Goal: Task Accomplishment & Management: Use online tool/utility

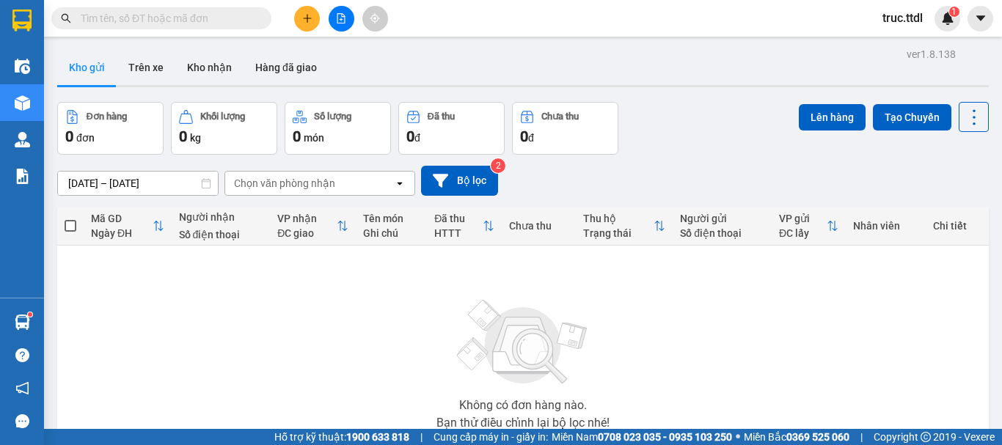
click at [218, 13] on input "text" at bounding box center [167, 18] width 173 height 16
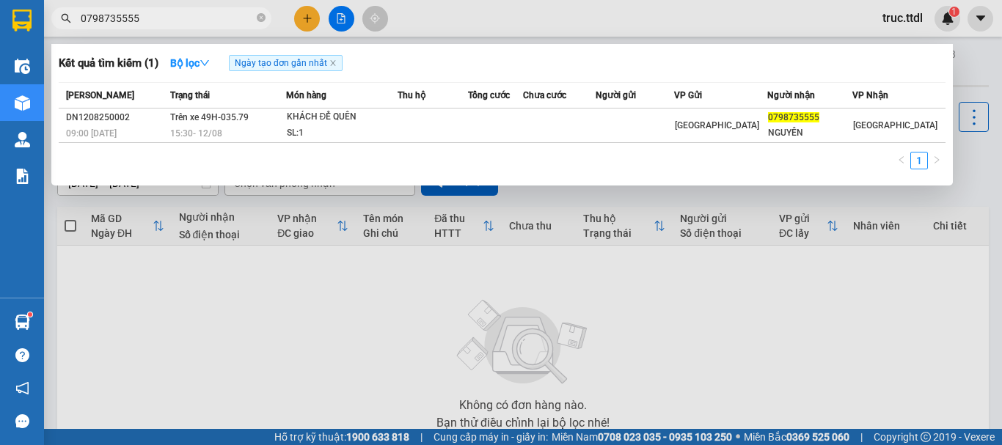
type input "0798735555"
click at [340, 22] on div at bounding box center [501, 222] width 1002 height 445
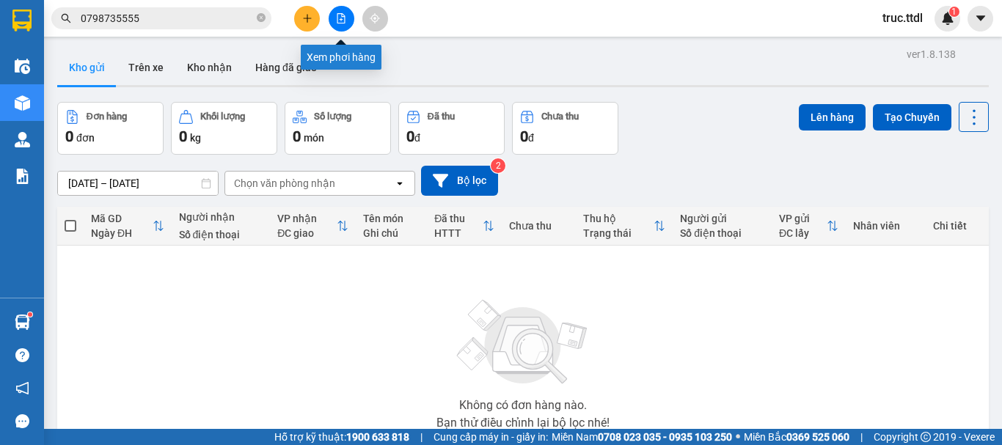
click at [341, 21] on icon "file-add" at bounding box center [341, 18] width 10 height 10
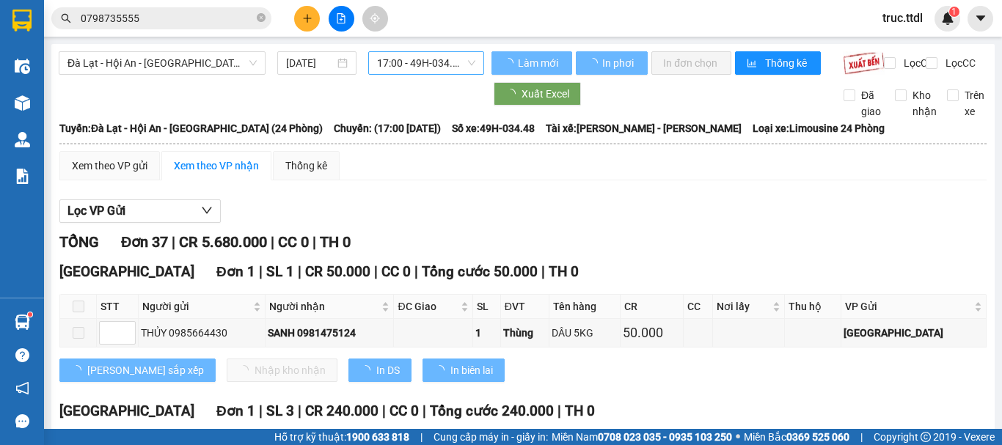
click at [424, 60] on span "17:00 - 49H-034.48" at bounding box center [426, 63] width 98 height 22
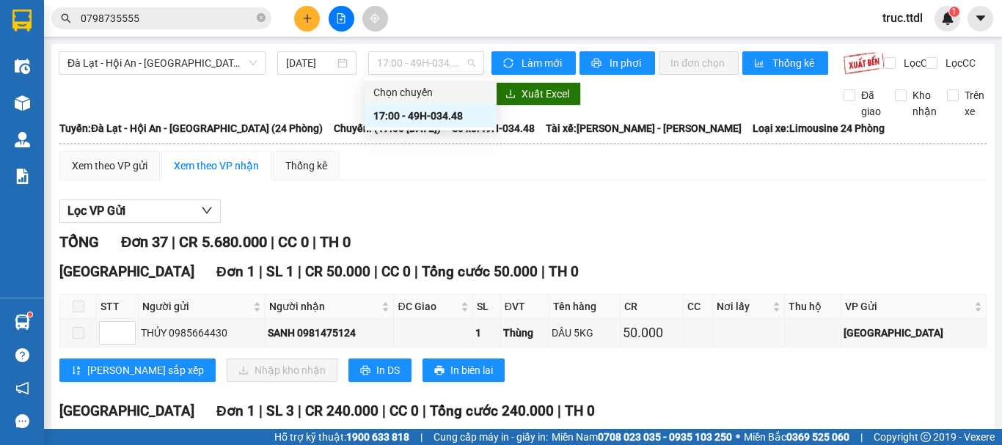
click at [528, 224] on div "Lọc VP Gửi" at bounding box center [522, 211] width 927 height 24
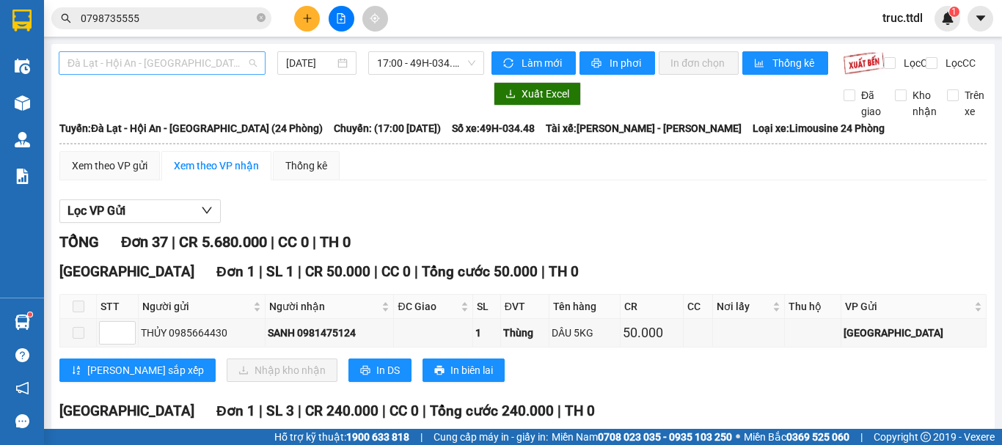
click at [235, 62] on span "Đà Lạt - Hội An - [GEOGRAPHIC_DATA] (24 Phòng)" at bounding box center [161, 63] width 189 height 22
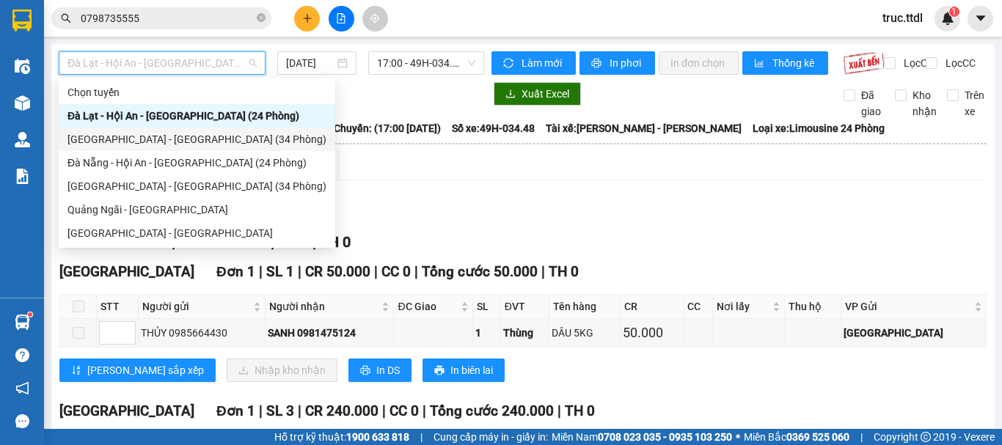
click at [187, 140] on div "[GEOGRAPHIC_DATA] - [GEOGRAPHIC_DATA] (34 Phòng)" at bounding box center [196, 139] width 259 height 16
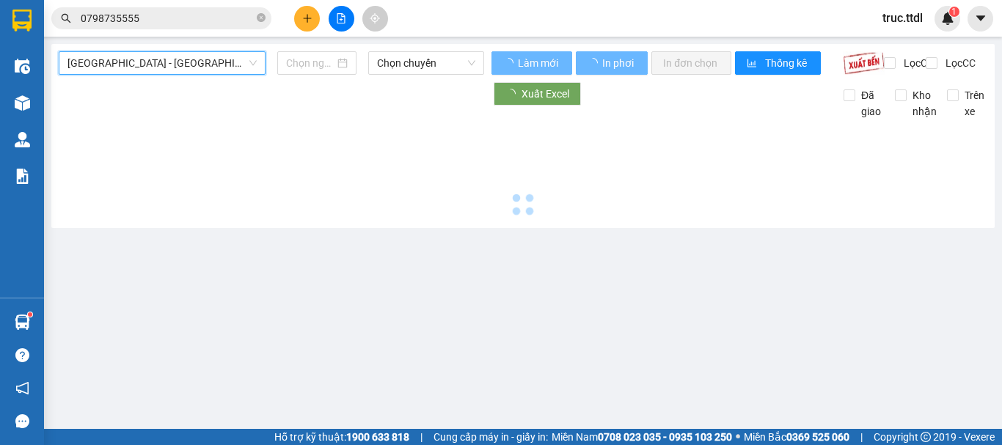
type input "[DATE]"
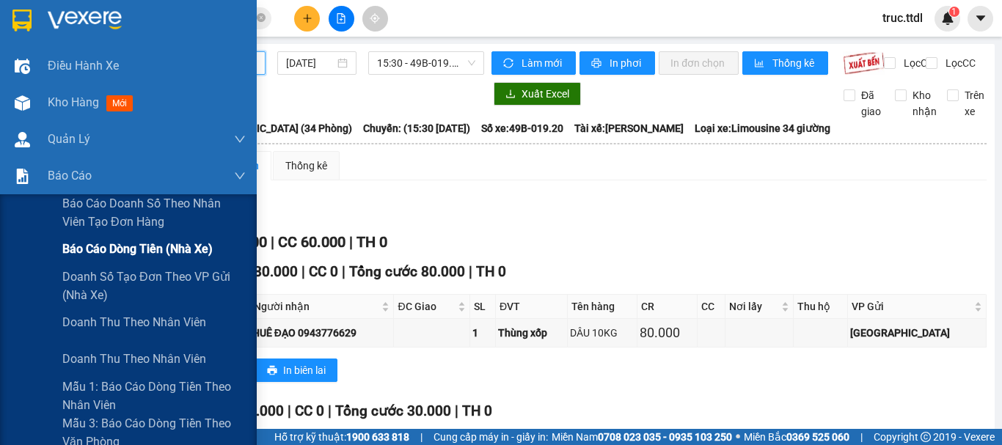
drag, startPoint x: 89, startPoint y: 260, endPoint x: 169, endPoint y: 252, distance: 81.1
click at [89, 260] on div "Báo cáo dòng tiền (nhà xe)" at bounding box center [153, 249] width 183 height 37
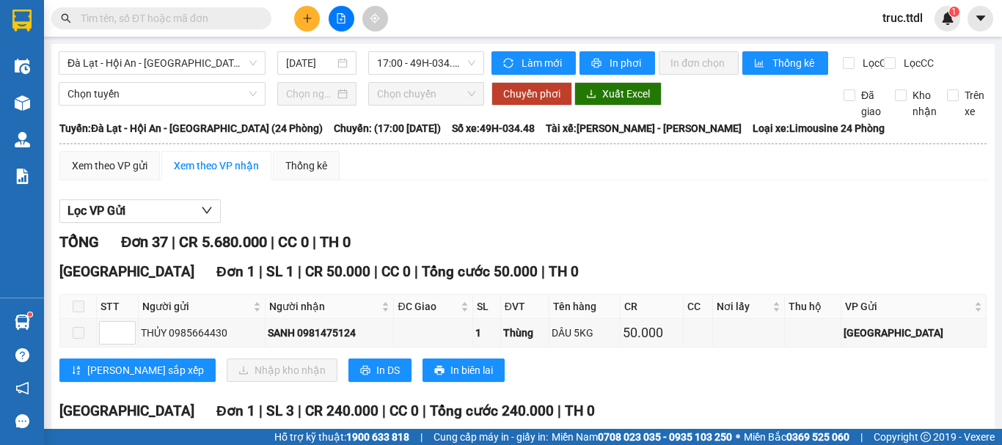
scroll to position [1614, 0]
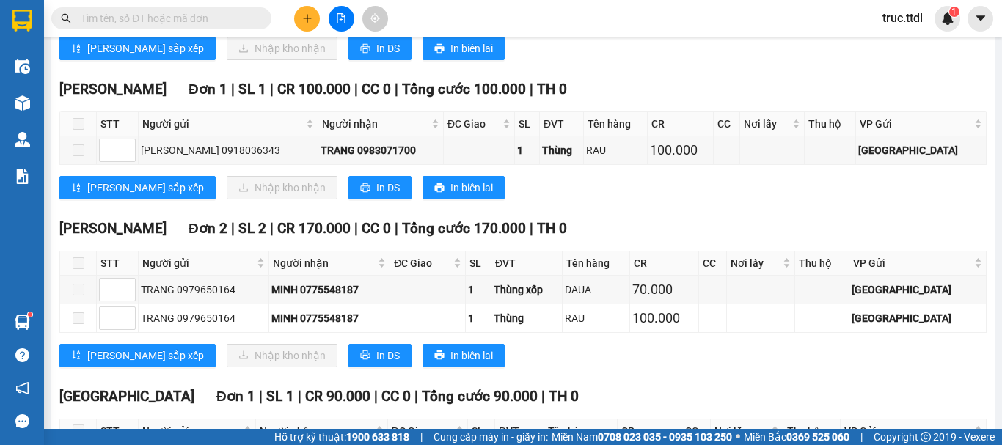
type input "m"
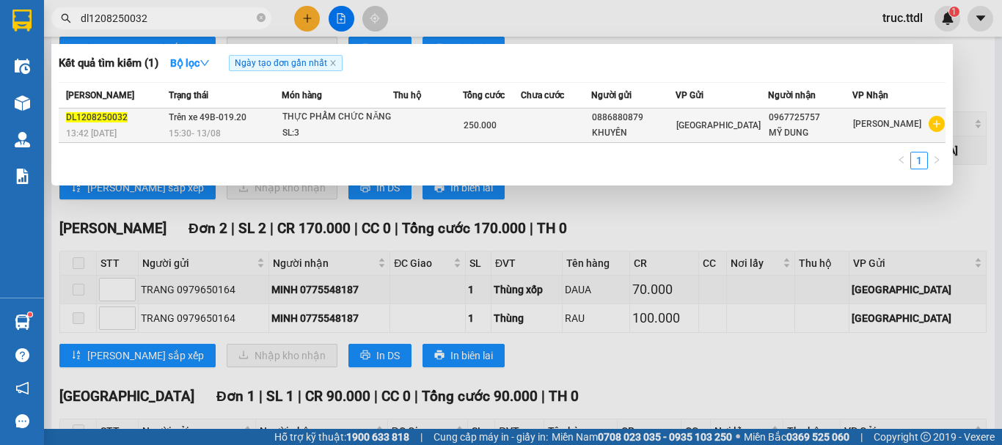
type input "dl1208250032"
click at [406, 128] on td at bounding box center [427, 126] width 69 height 34
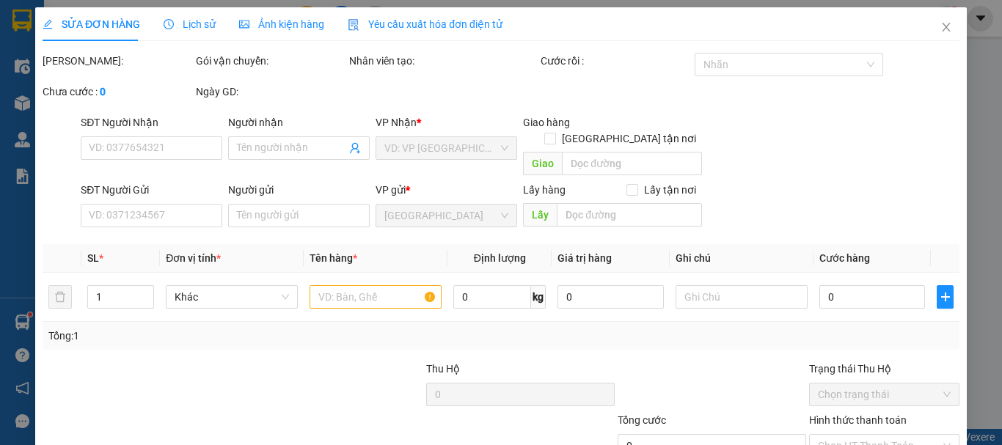
type input "0967725757"
type input "MỸ DUNG"
type input "0886880879"
type input "KHUYÊN"
type input "250.000"
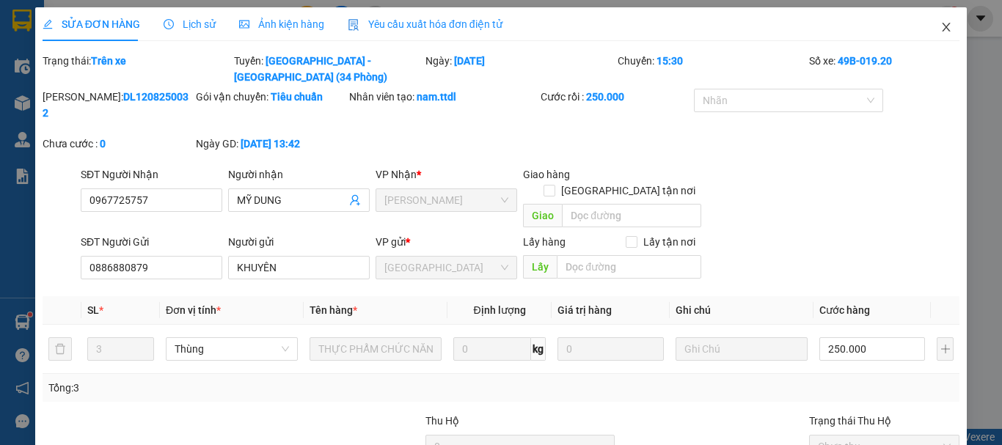
click at [940, 31] on icon "close" at bounding box center [946, 27] width 12 height 12
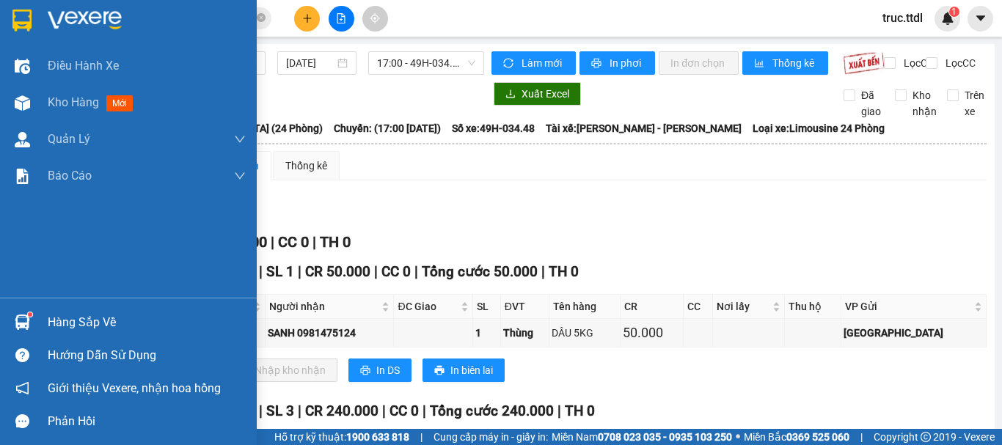
click at [15, 11] on img at bounding box center [21, 21] width 19 height 22
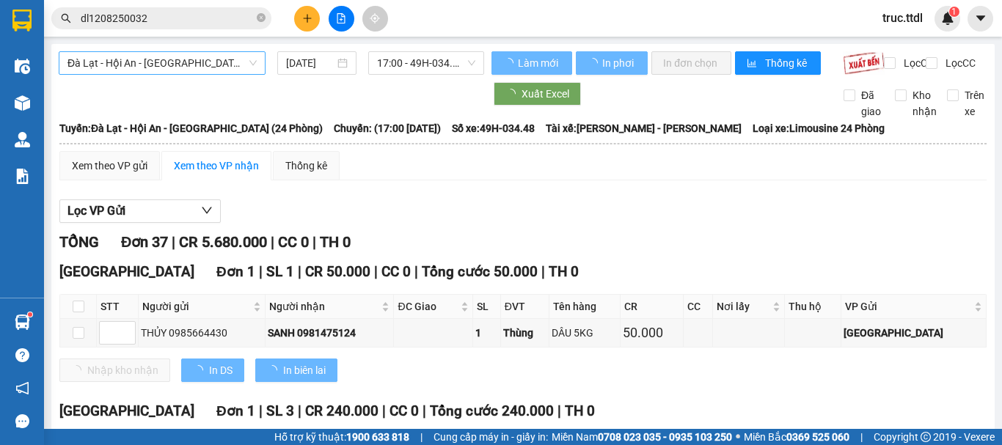
click at [167, 56] on span "Đà Lạt - Hội An - [GEOGRAPHIC_DATA] (24 Phòng)" at bounding box center [161, 63] width 189 height 22
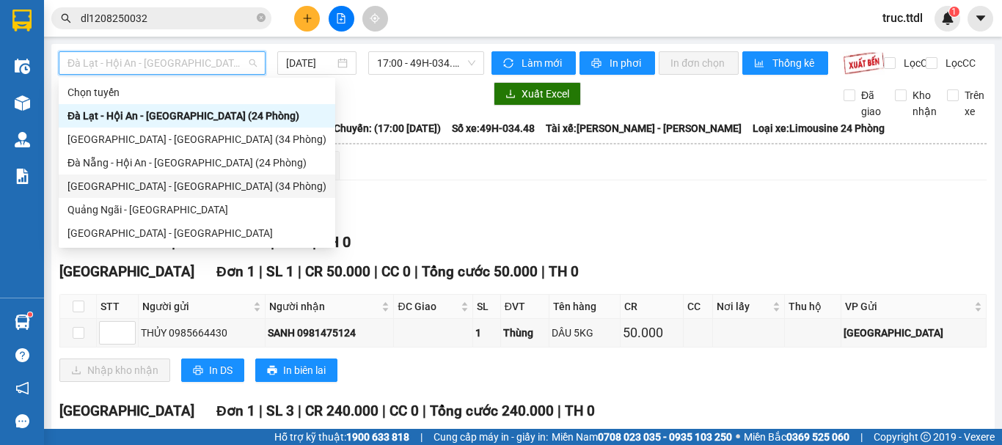
click at [159, 183] on div "[GEOGRAPHIC_DATA] - [GEOGRAPHIC_DATA] (34 Phòng)" at bounding box center [196, 186] width 259 height 16
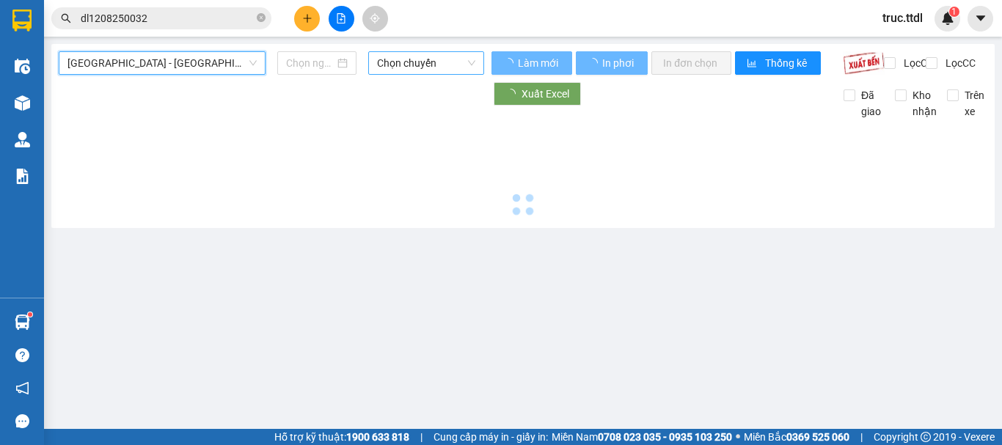
type input "[DATE]"
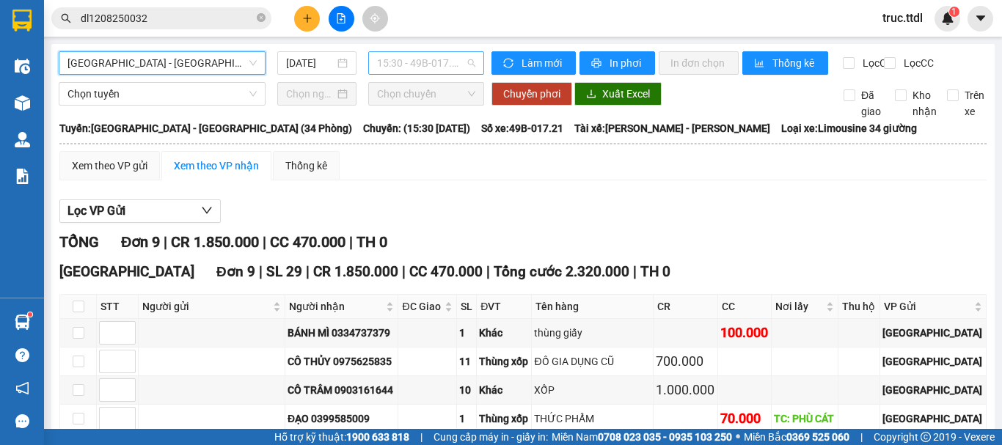
click at [440, 63] on span "15:30 - 49B-017.21" at bounding box center [426, 63] width 98 height 22
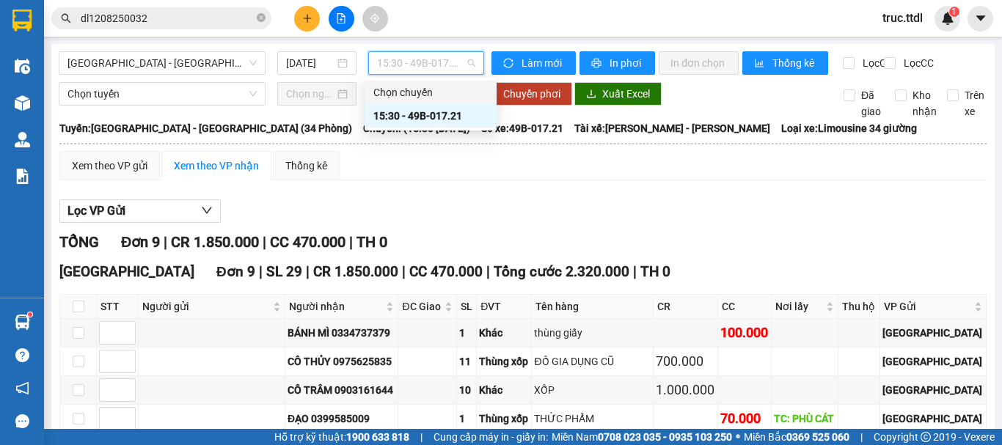
click at [602, 202] on div "Xem theo VP gửi Xem theo VP nhận Thống kê Lọc VP Gửi TỔNG Đơn 9 | CR 1.850.000…" at bounding box center [522, 390] width 927 height 478
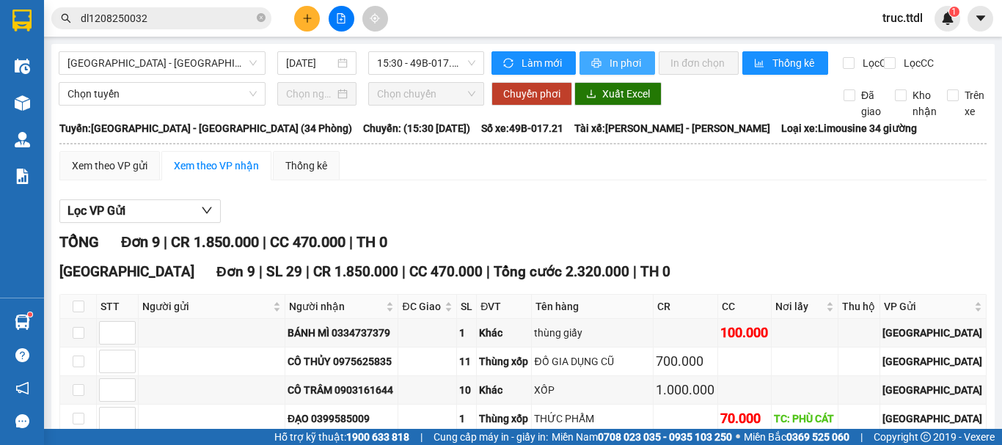
click at [615, 60] on span "In phơi" at bounding box center [626, 63] width 34 height 16
click at [433, 65] on span "15:30 - 49B-017.21" at bounding box center [426, 63] width 98 height 22
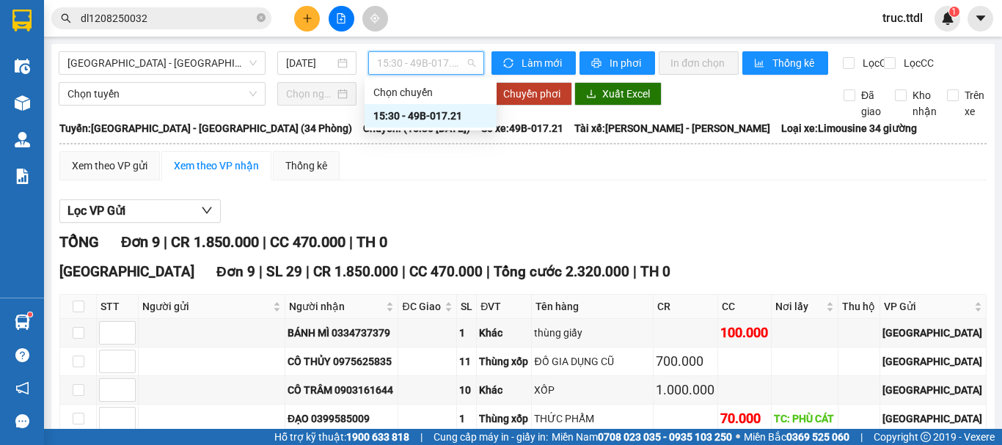
click at [499, 211] on div "Lọc VP Gửi TỔNG Đơn 9 | CR 1.850.000 | CC 470.000 | TH 0 Đà Lạt Đơn 9 | SL 29 …" at bounding box center [522, 410] width 927 height 437
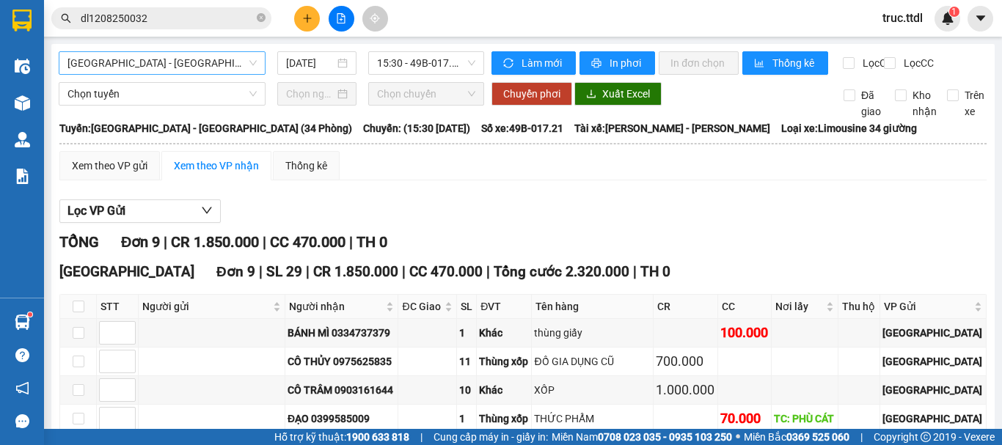
click at [192, 59] on span "[GEOGRAPHIC_DATA] - [GEOGRAPHIC_DATA] (34 Phòng)" at bounding box center [161, 63] width 189 height 22
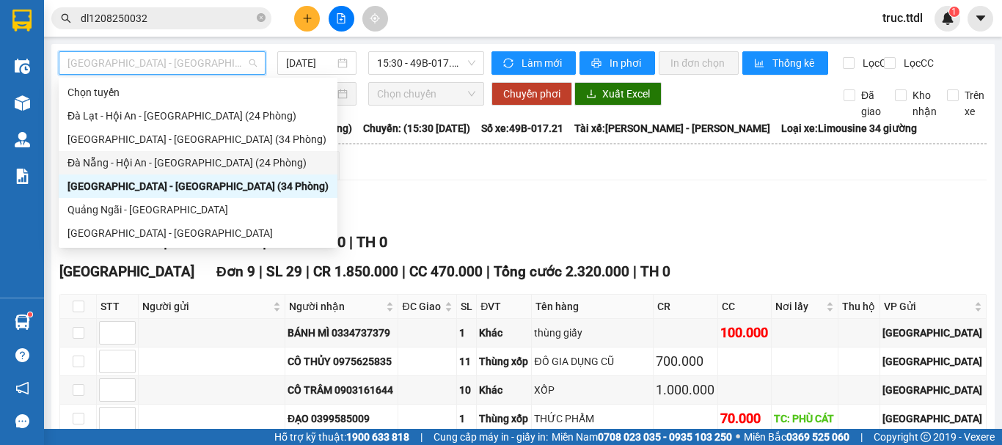
click at [200, 161] on div "Đà Nẵng - Hội An - [GEOGRAPHIC_DATA] (24 Phòng)" at bounding box center [197, 163] width 261 height 16
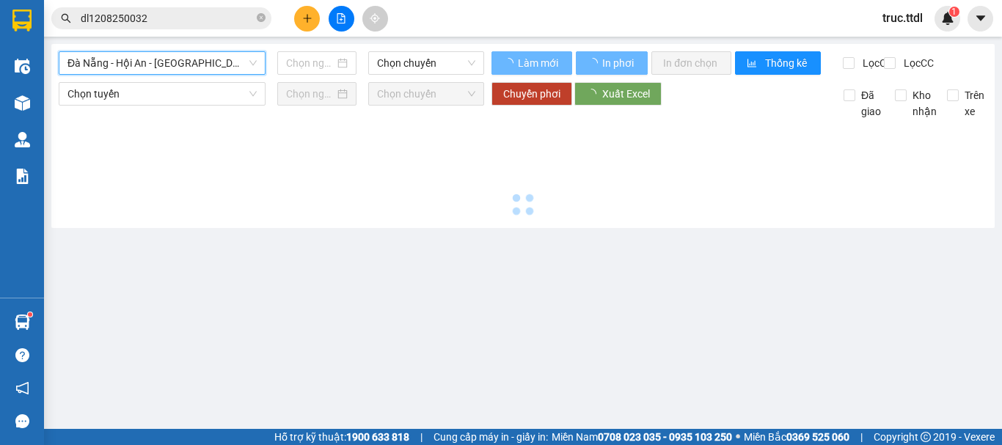
type input "[DATE]"
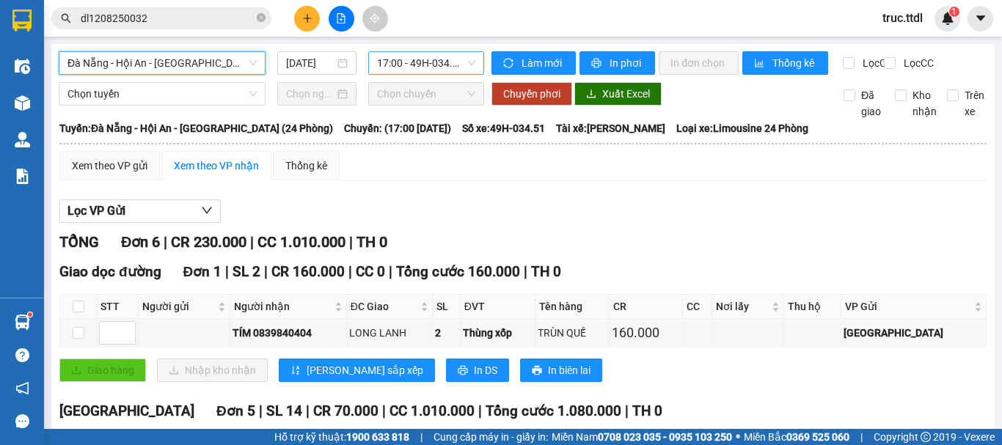
click at [411, 58] on span "17:00 - 49H-034.51" at bounding box center [426, 63] width 98 height 22
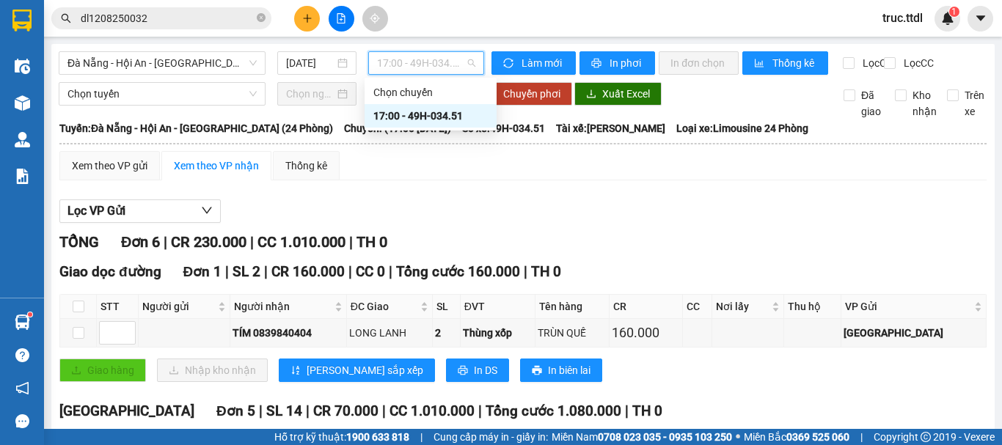
drag, startPoint x: 541, startPoint y: 200, endPoint x: 569, endPoint y: 127, distance: 78.7
click at [541, 199] on div "Xem theo VP gửi Xem theo VP nhận Thống kê Lọc VP Gửi TỔNG Đơn 6 | CR 230.000 |…" at bounding box center [522, 402] width 927 height 503
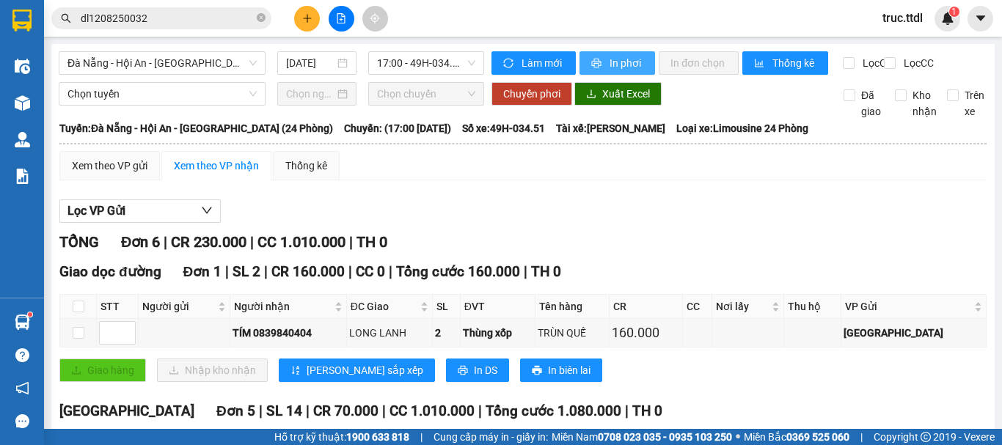
click at [635, 59] on span "In phơi" at bounding box center [626, 63] width 34 height 16
